Goal: Information Seeking & Learning: Understand process/instructions

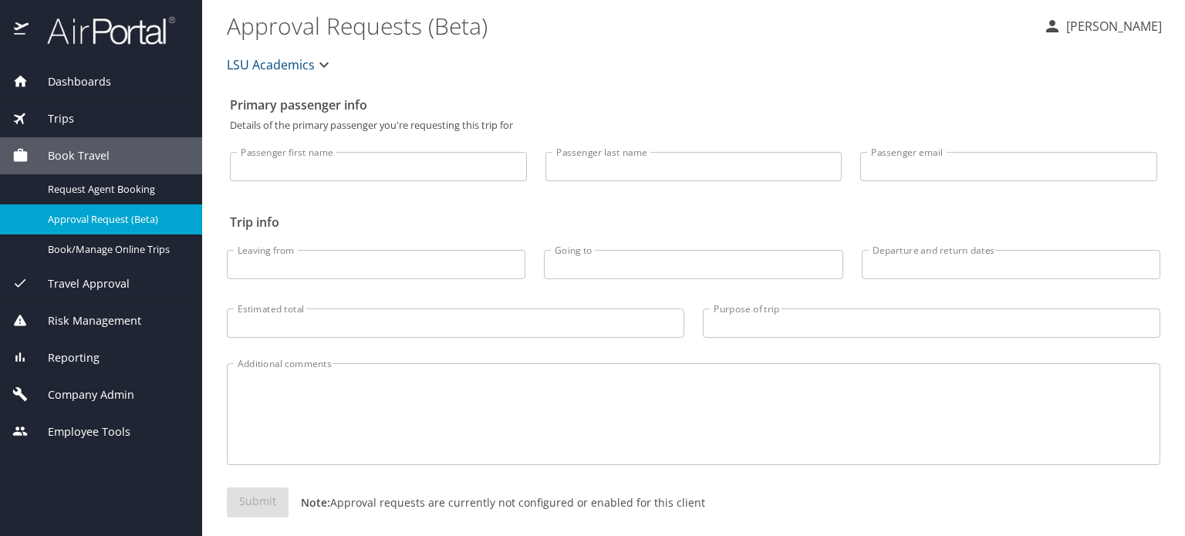
click at [265, 67] on span "LSU Academics" at bounding box center [271, 65] width 88 height 22
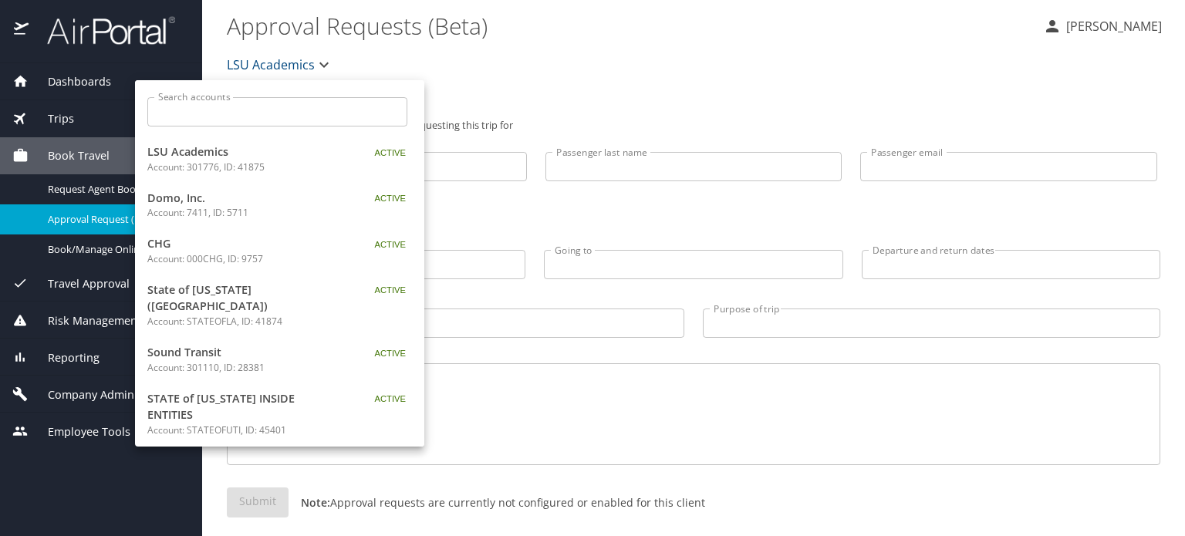
click at [204, 116] on input "Search accounts" at bounding box center [282, 111] width 250 height 29
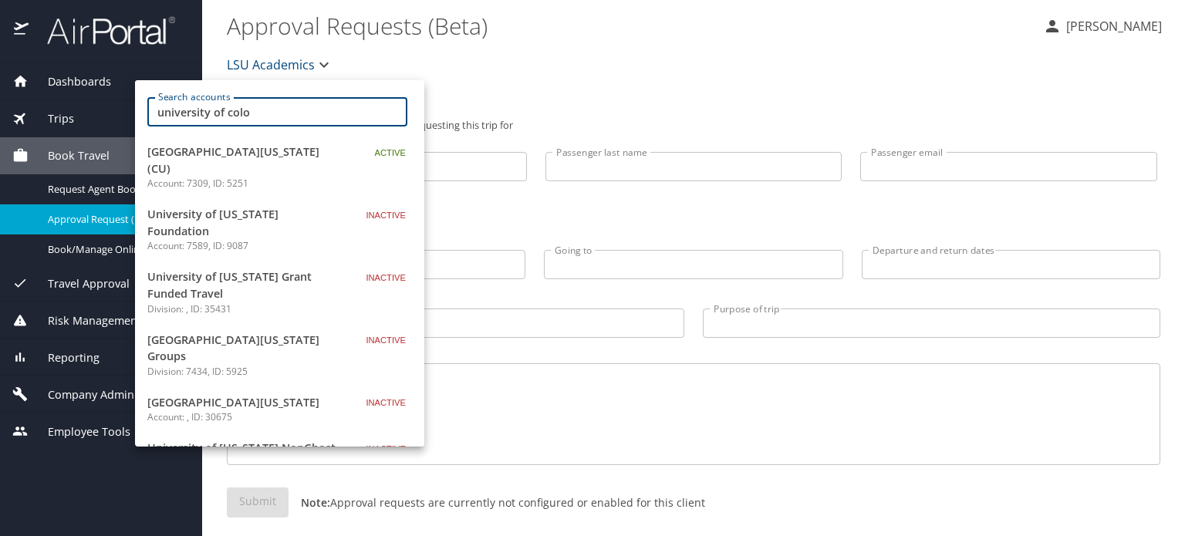
type input "university of colo"
drag, startPoint x: 220, startPoint y: 162, endPoint x: 922, endPoint y: 494, distance: 776.2
click at [221, 177] on p "Account: 7309, ID: 5251" at bounding box center [243, 184] width 193 height 14
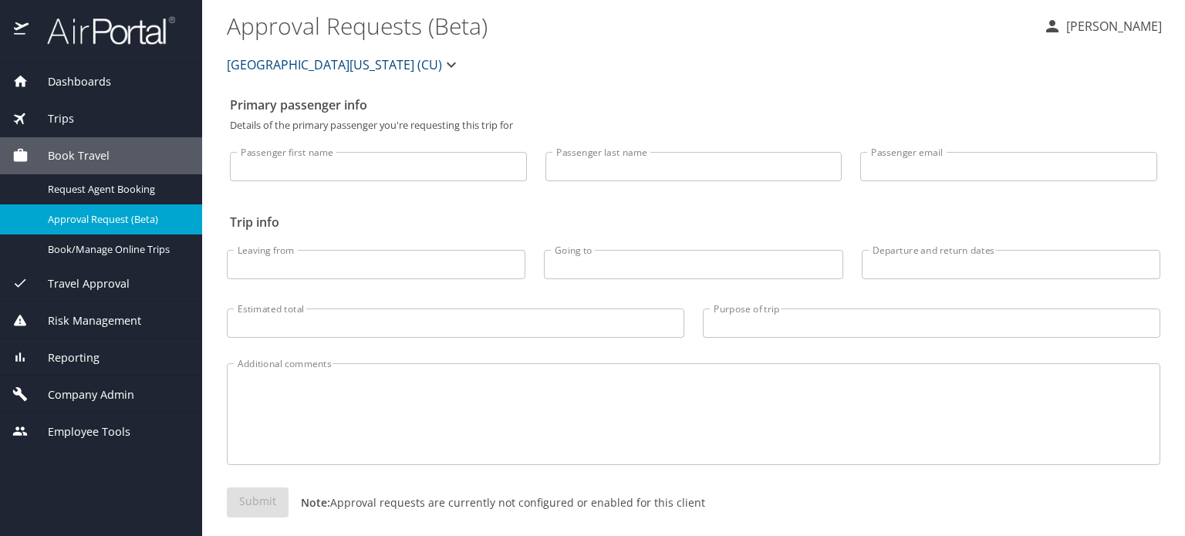
click at [98, 283] on span "Travel Approval" at bounding box center [79, 283] width 101 height 17
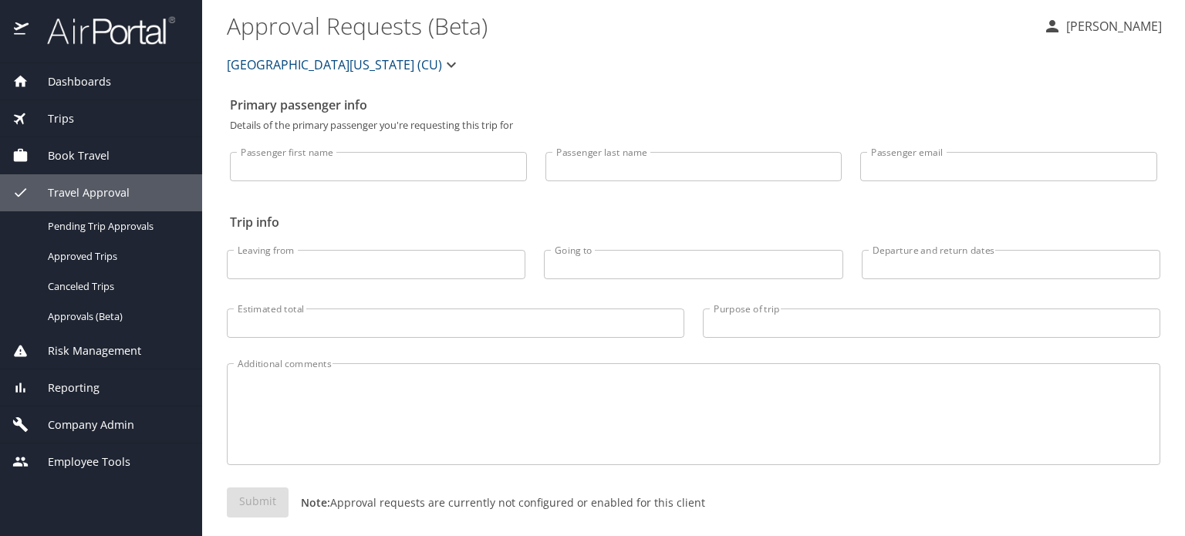
click at [89, 423] on span "Company Admin" at bounding box center [82, 424] width 106 height 17
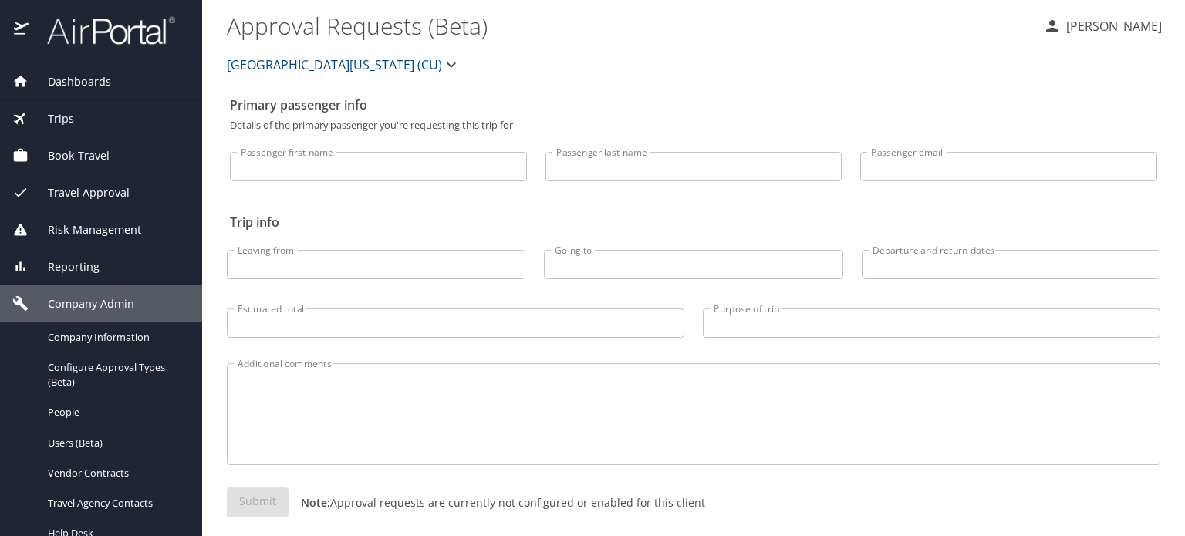
click at [72, 261] on span "Reporting" at bounding box center [64, 266] width 71 height 17
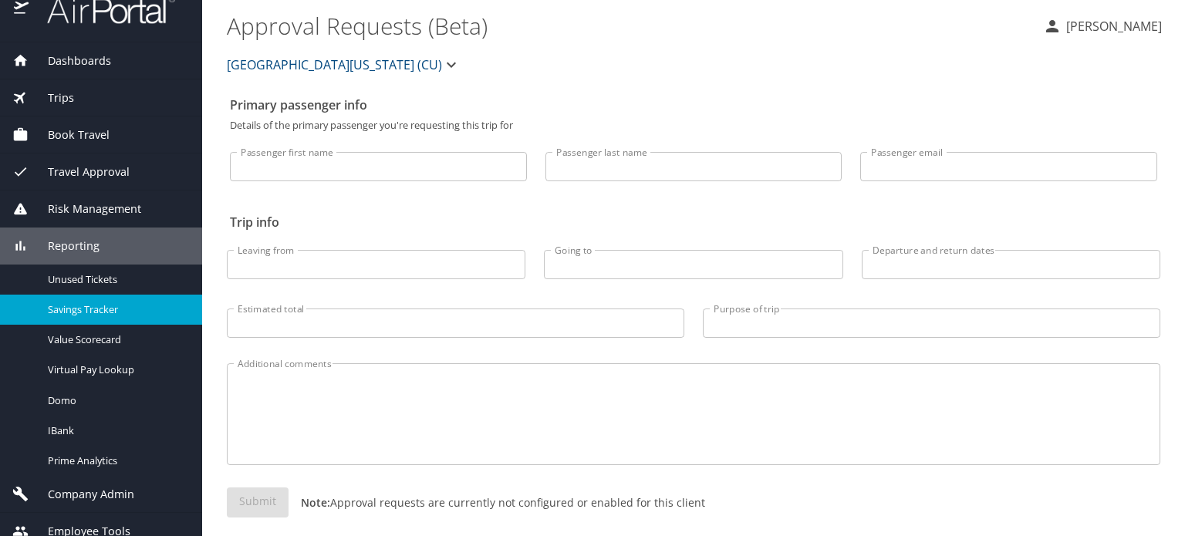
scroll to position [34, 0]
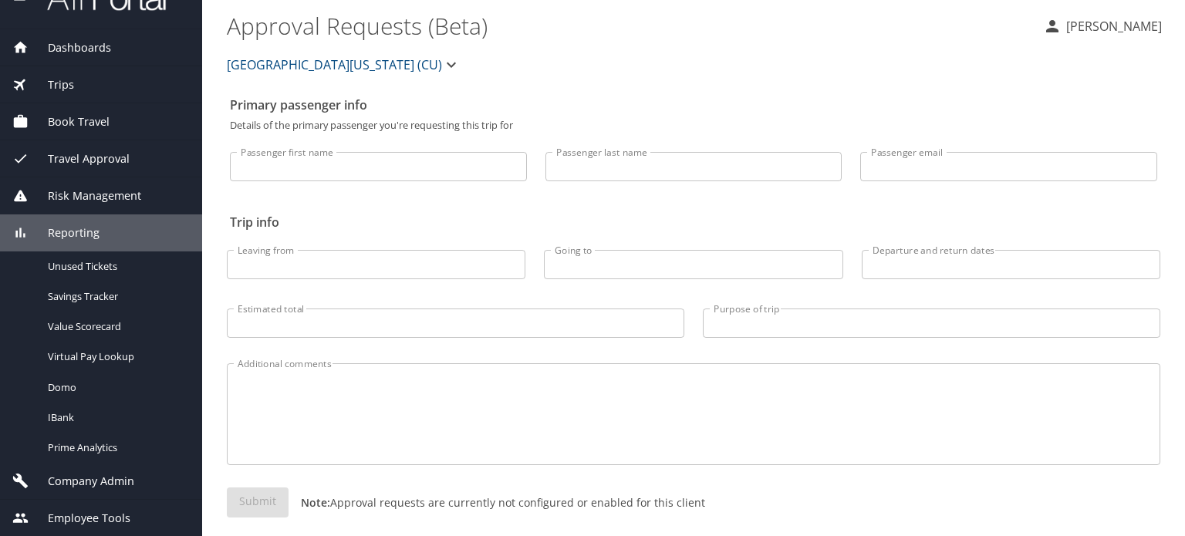
click at [105, 480] on span "Company Admin" at bounding box center [82, 481] width 106 height 17
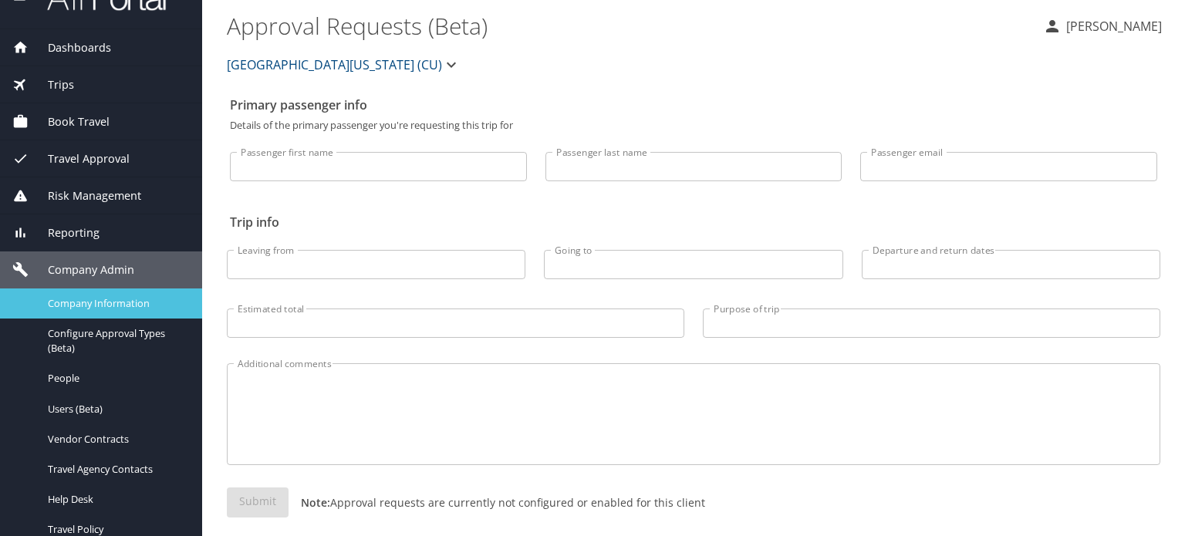
click at [126, 305] on span "Company Information" at bounding box center [116, 303] width 136 height 15
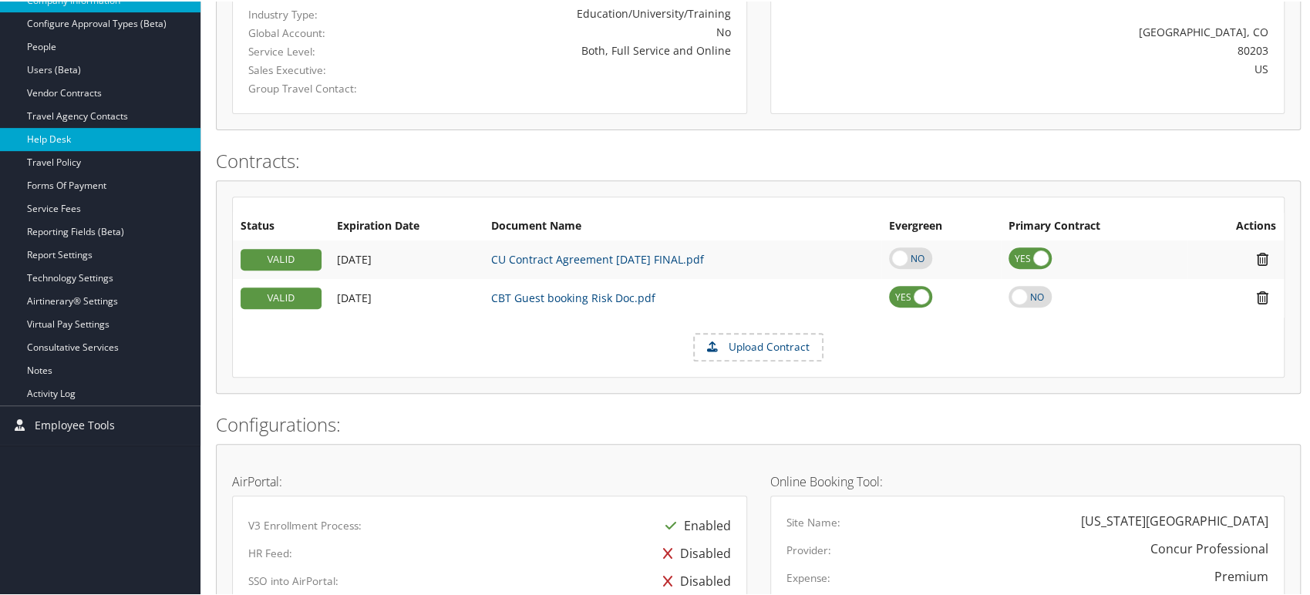
scroll to position [342, 0]
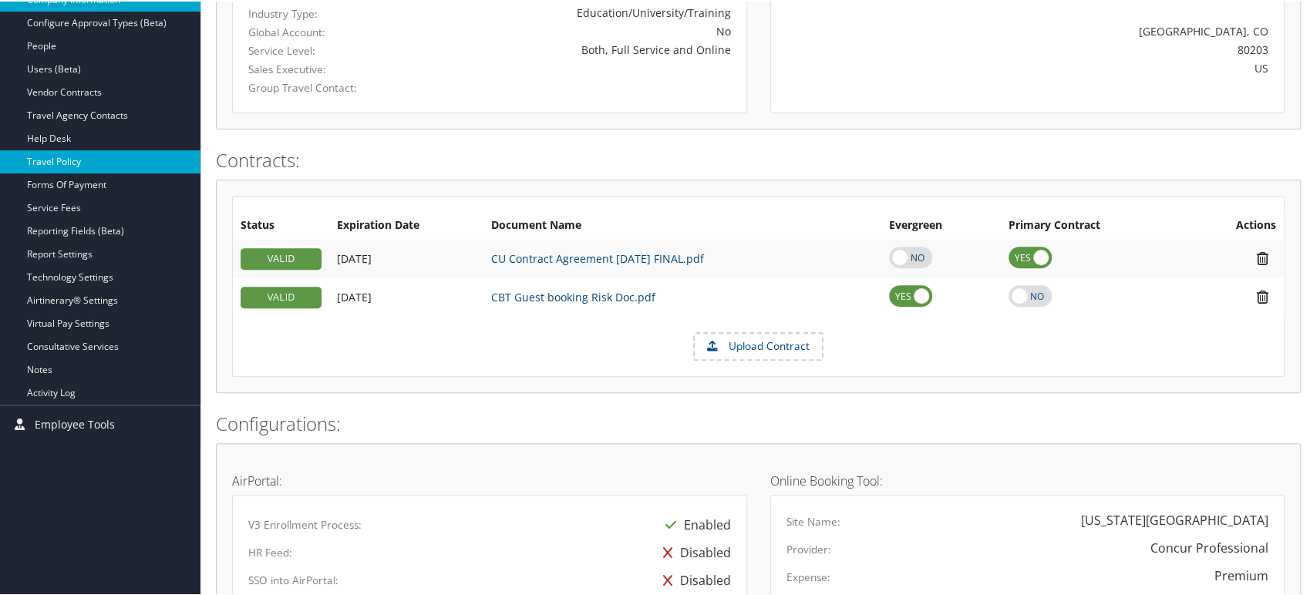
click at [71, 154] on link "Travel Policy" at bounding box center [100, 160] width 201 height 23
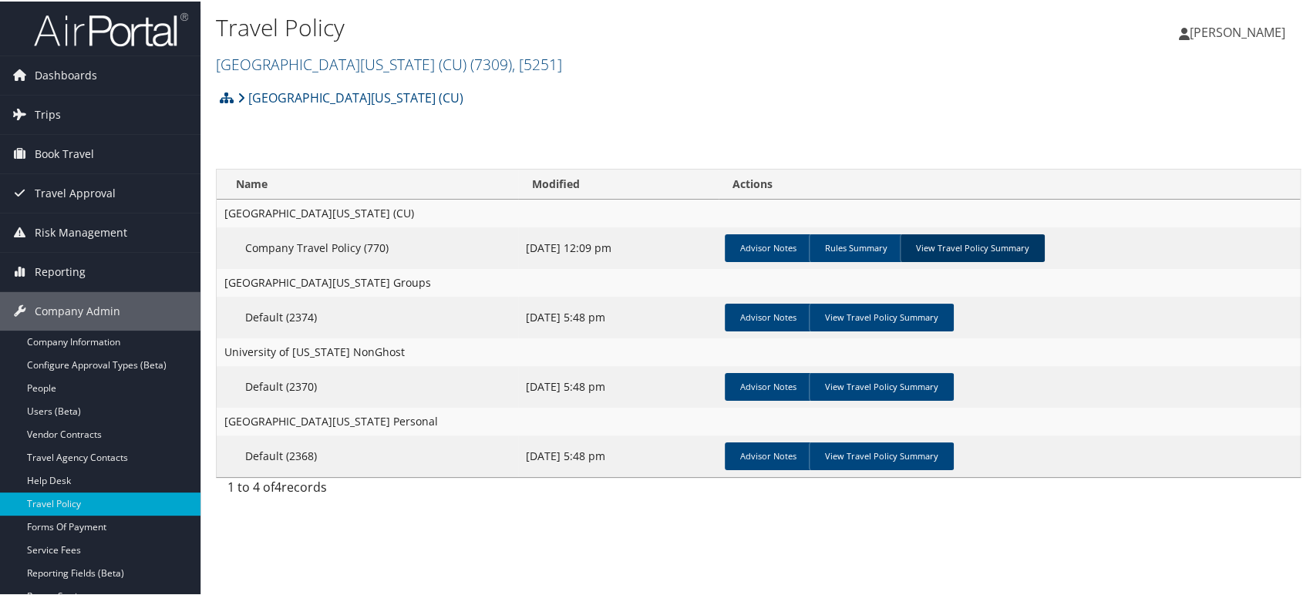
click at [990, 244] on link "View Travel Policy Summary" at bounding box center [972, 247] width 145 height 28
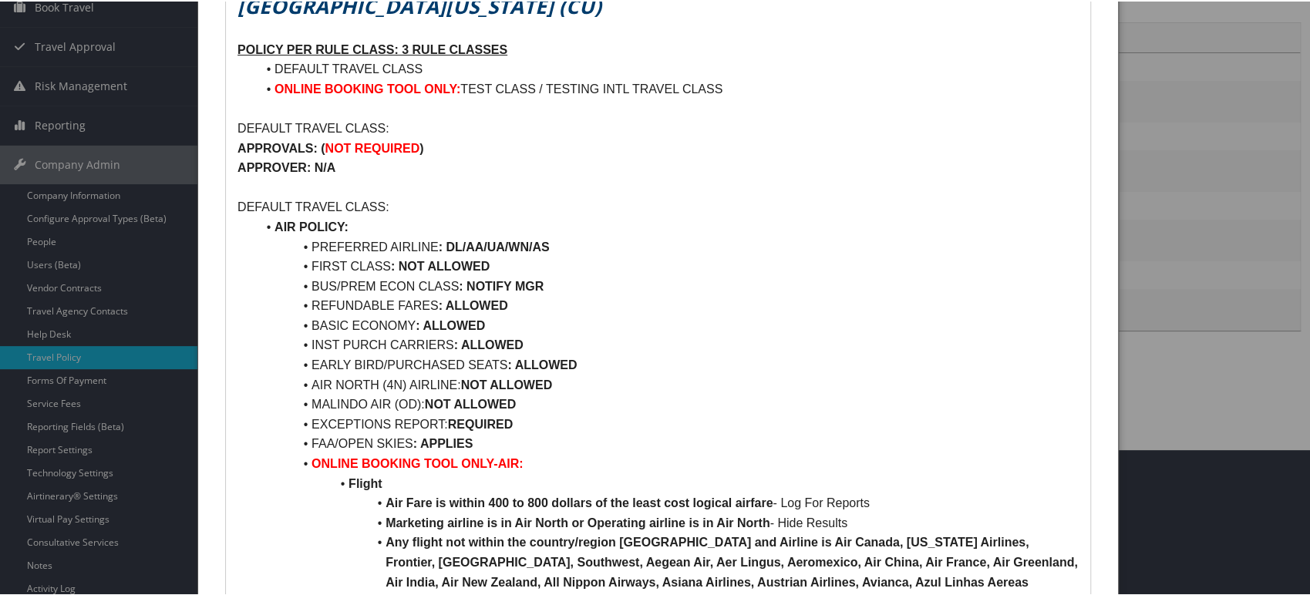
scroll to position [257, 0]
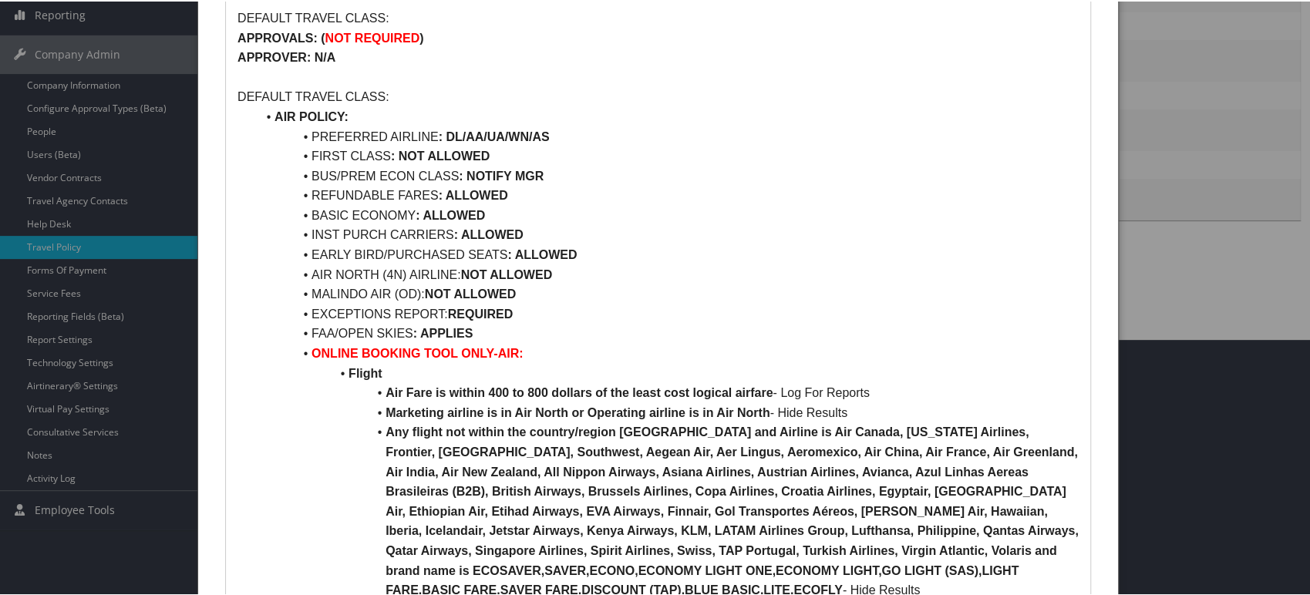
drag, startPoint x: 463, startPoint y: 233, endPoint x: 624, endPoint y: 231, distance: 161.2
click at [624, 231] on li "INST PURCH CARRIERS : ALLOWED" at bounding box center [667, 234] width 823 height 20
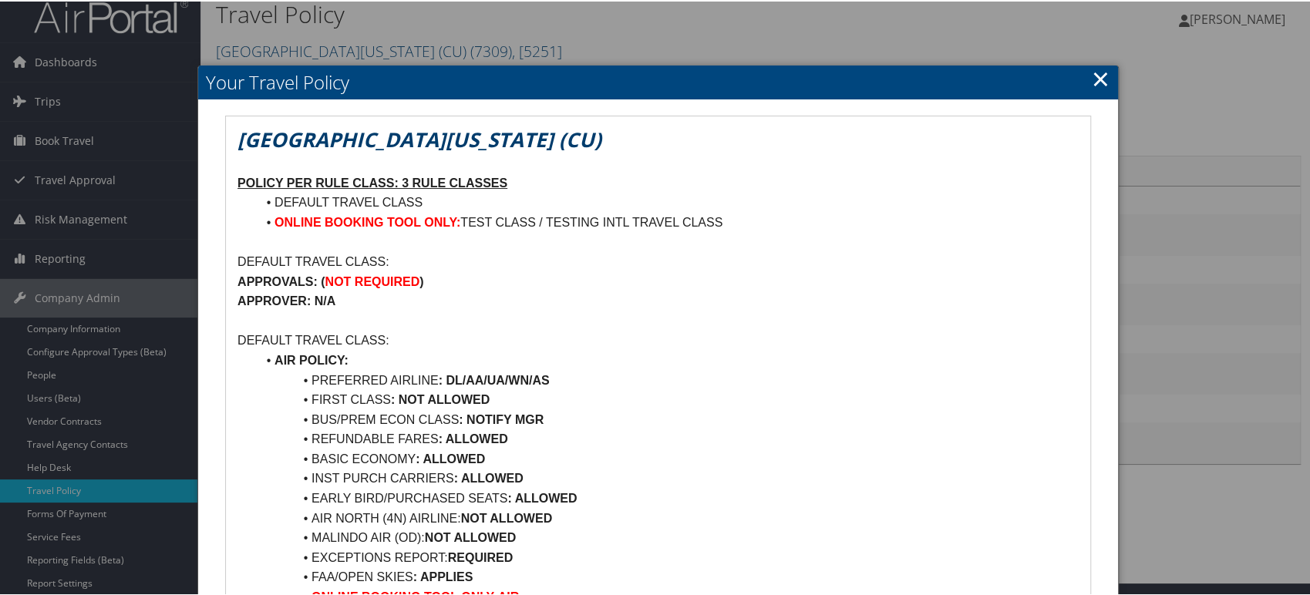
scroll to position [0, 0]
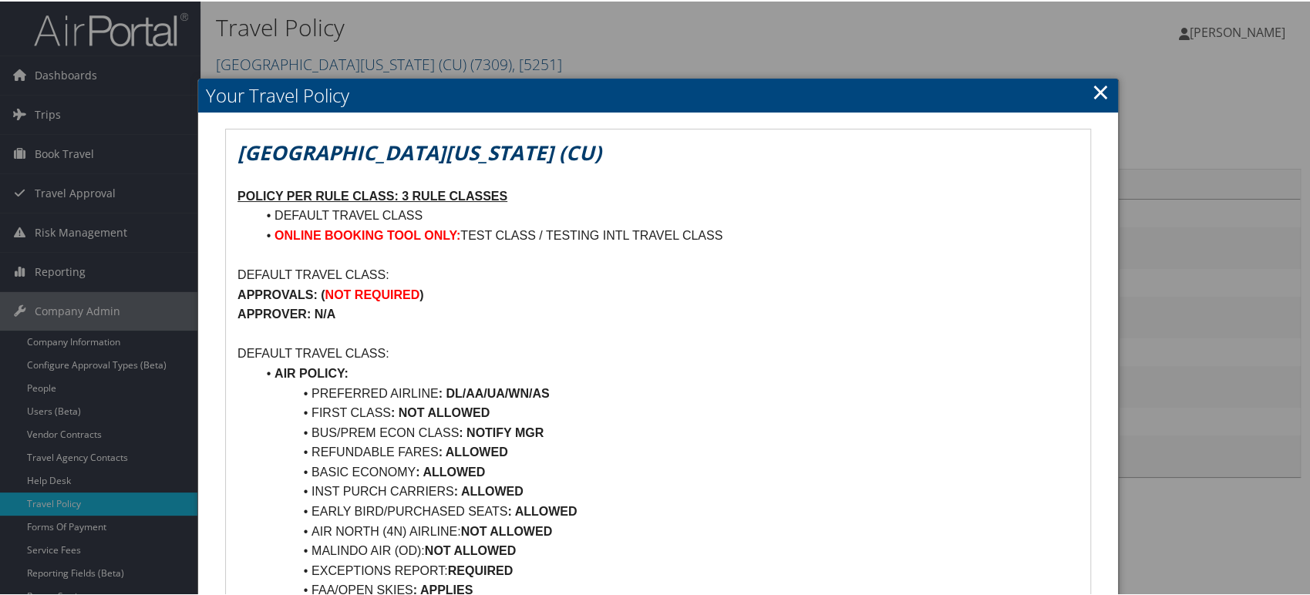
click at [1097, 103] on link "×" at bounding box center [1101, 90] width 18 height 31
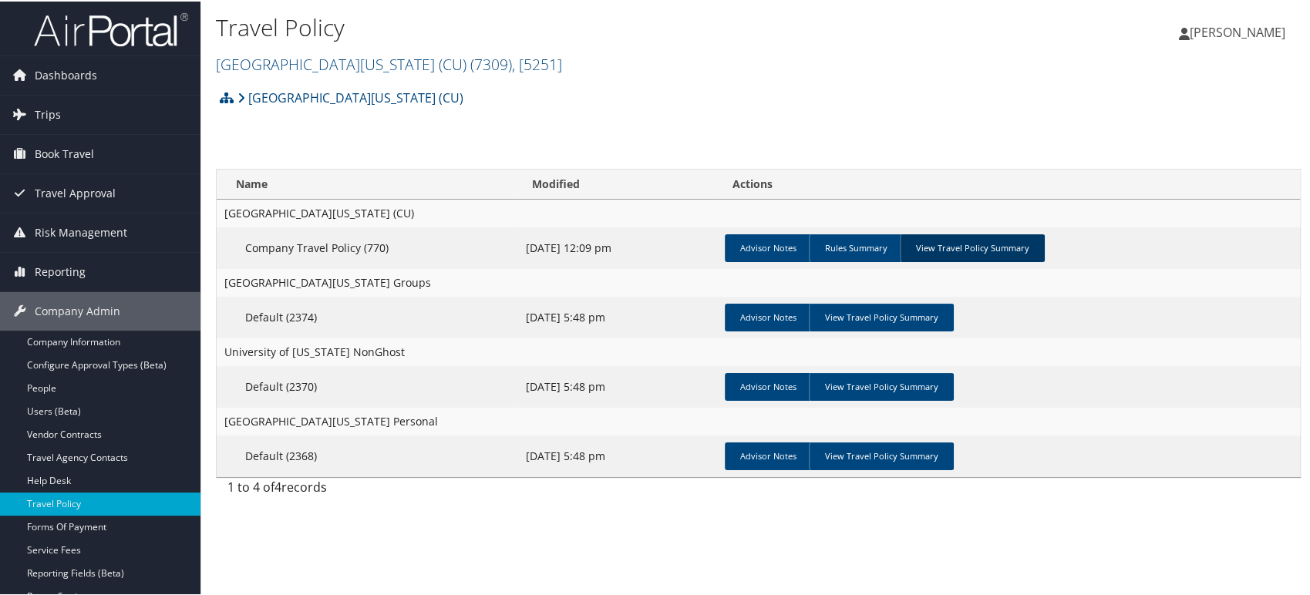
click at [978, 254] on link "View Travel Policy Summary" at bounding box center [972, 247] width 145 height 28
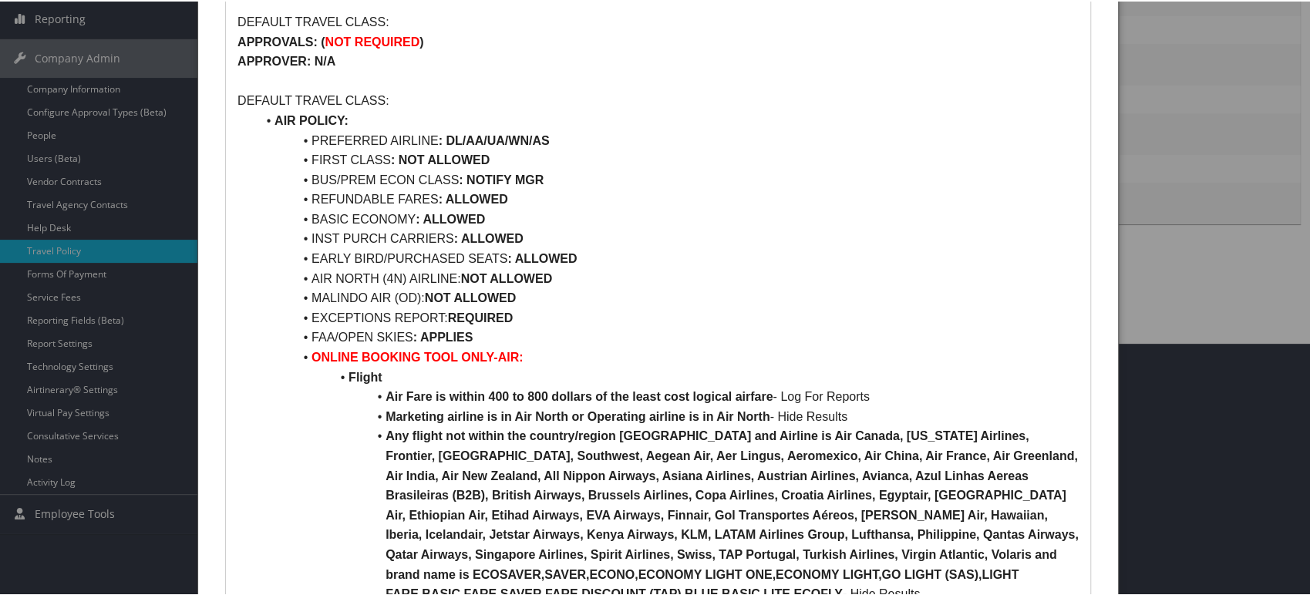
scroll to position [257, 0]
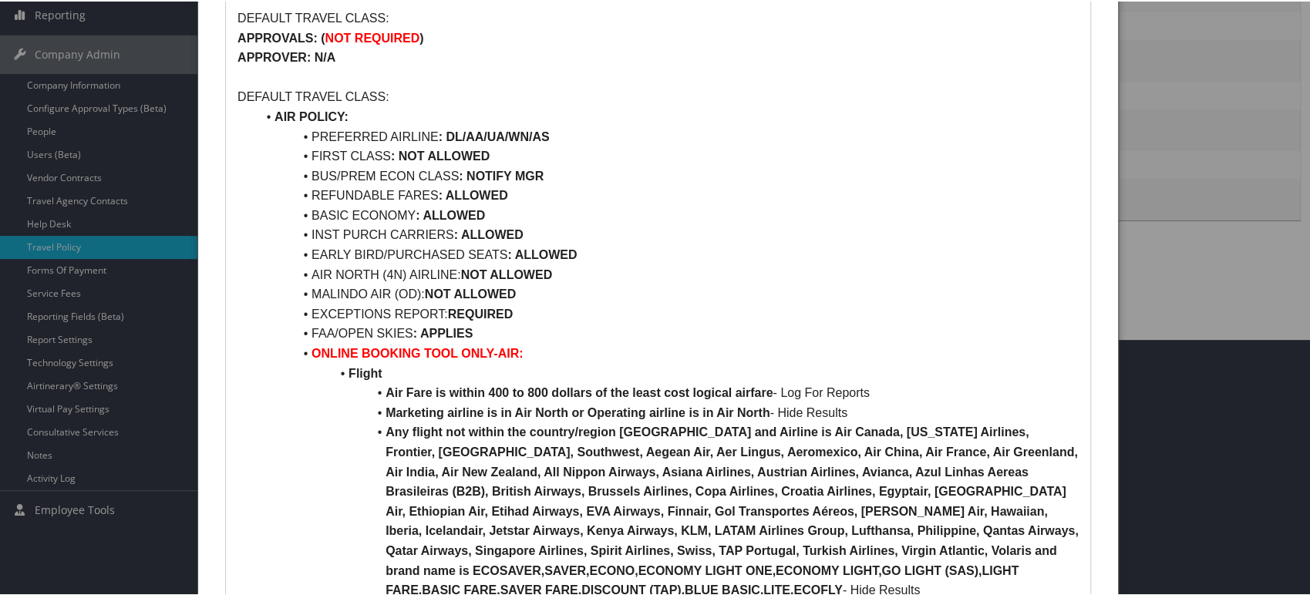
drag, startPoint x: 541, startPoint y: 227, endPoint x: 949, endPoint y: 271, distance: 411.2
click at [293, 234] on li "INST PURCH CARRIERS : ALLOWED" at bounding box center [667, 234] width 823 height 20
drag, startPoint x: 242, startPoint y: 93, endPoint x: 406, endPoint y: 102, distance: 164.5
click at [406, 102] on p "DEFAULT TRAVEL CLASS:" at bounding box center [658, 96] width 841 height 20
drag, startPoint x: 313, startPoint y: 231, endPoint x: 615, endPoint y: 230, distance: 301.5
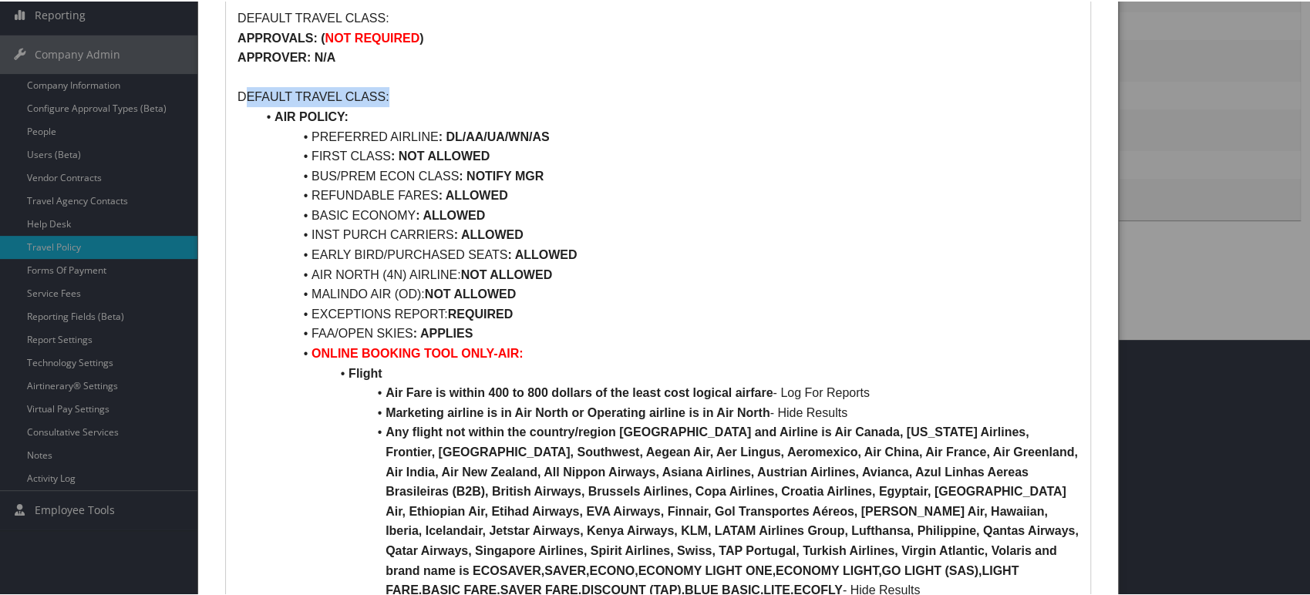
click at [615, 230] on li "INST PURCH CARRIERS : ALLOWED" at bounding box center [667, 234] width 823 height 20
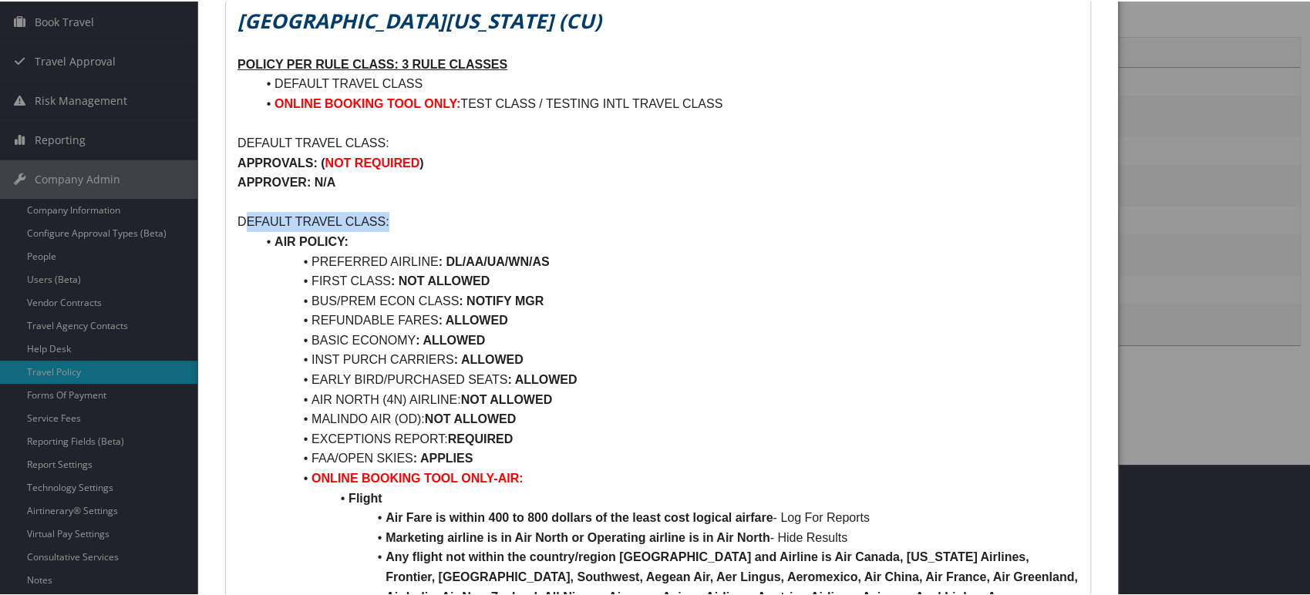
scroll to position [171, 0]
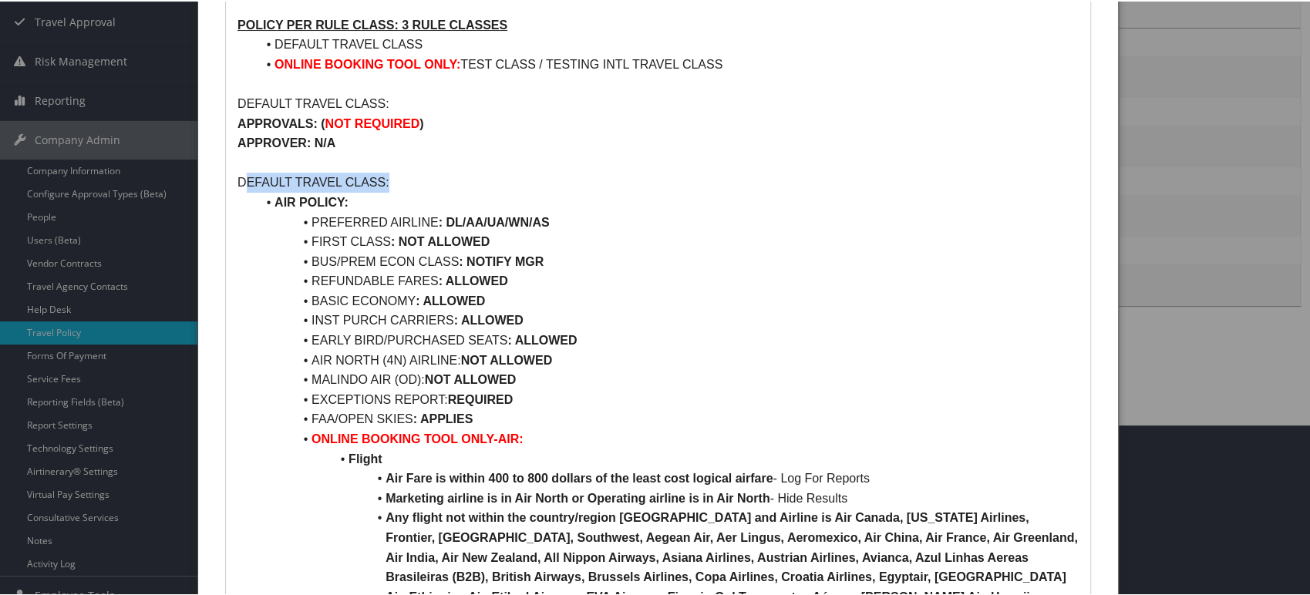
click at [540, 332] on strong ": ALLOWED" at bounding box center [541, 338] width 69 height 13
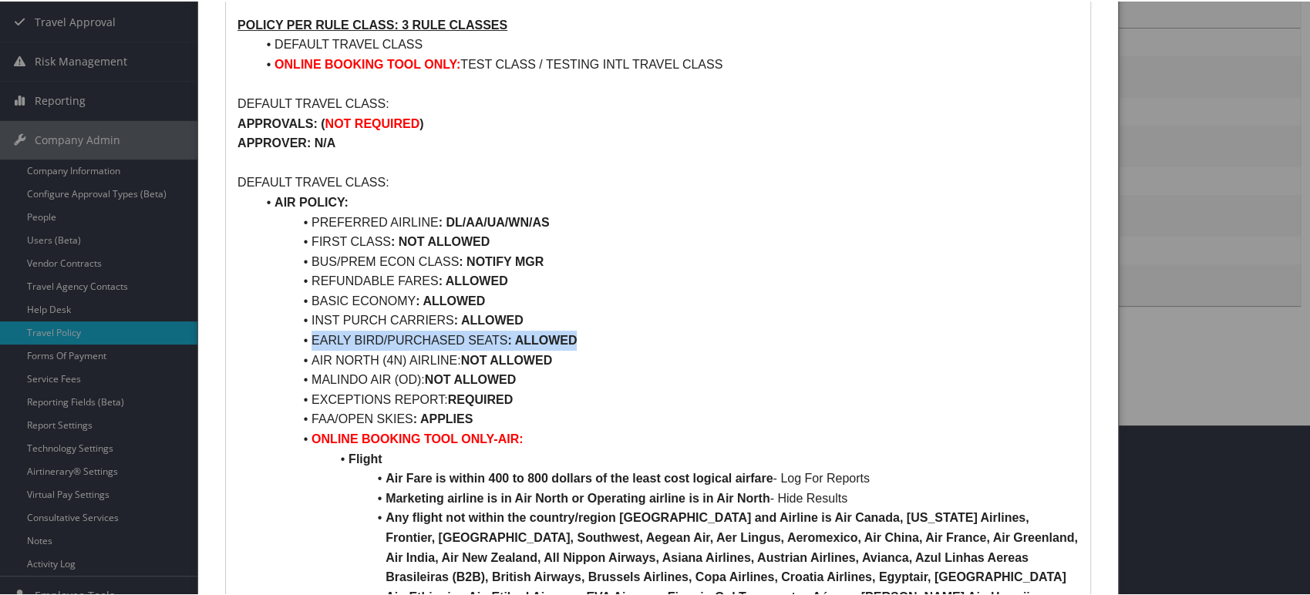
drag, startPoint x: 309, startPoint y: 332, endPoint x: 595, endPoint y: 340, distance: 286.2
click at [595, 340] on li "EARLY BIRD/PURCHASED SEATS : ALLOWED" at bounding box center [667, 339] width 823 height 20
click at [573, 321] on li "INST PURCH CARRIERS : ALLOWED" at bounding box center [667, 319] width 823 height 20
